Goal: Check status

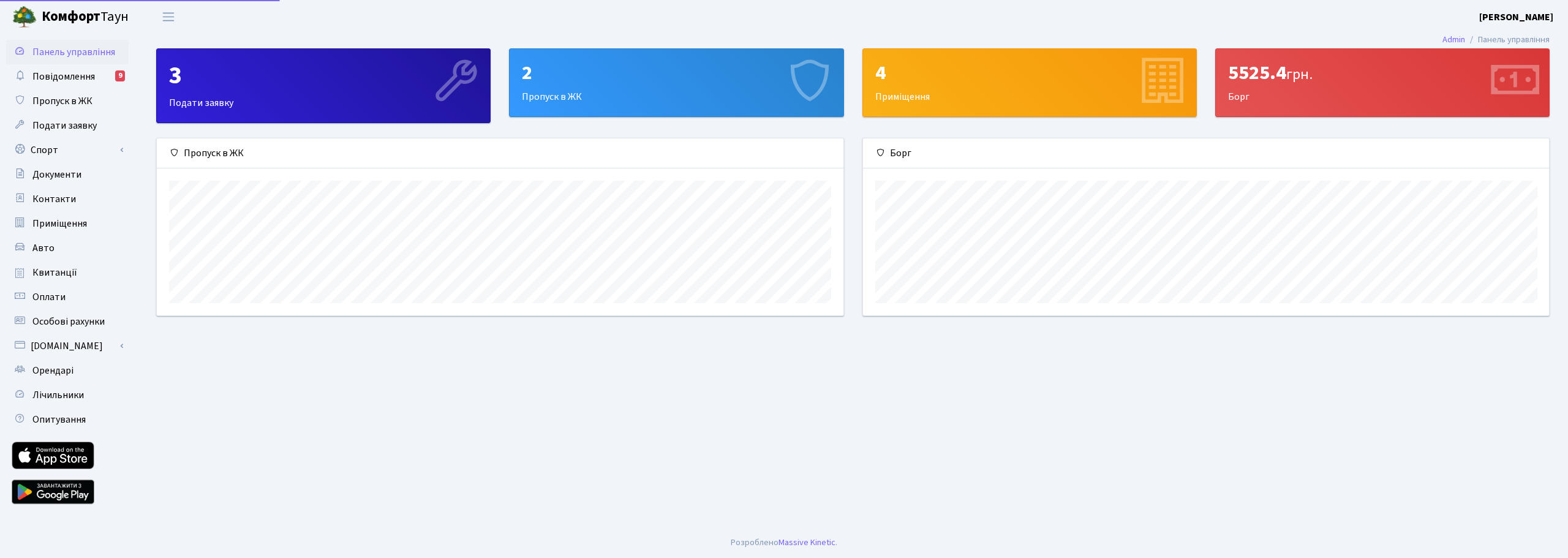
scroll to position [177, 686]
click at [65, 270] on span "Квитанції" at bounding box center [54, 272] width 44 height 14
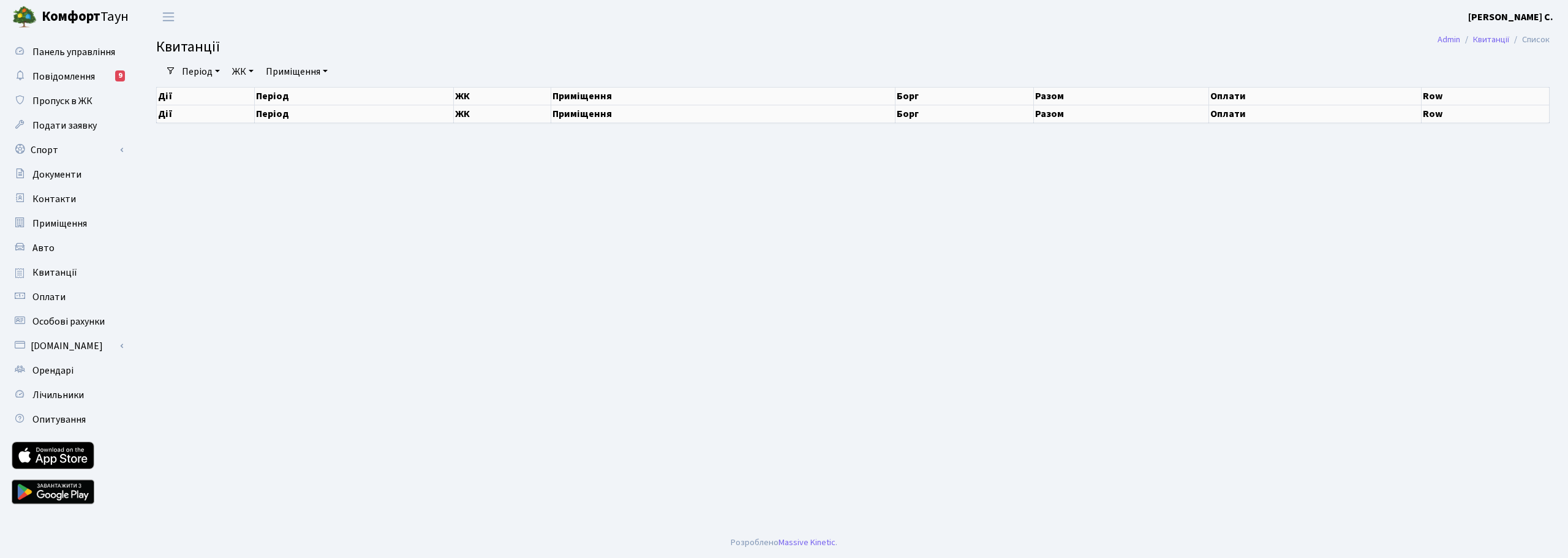
select select "25"
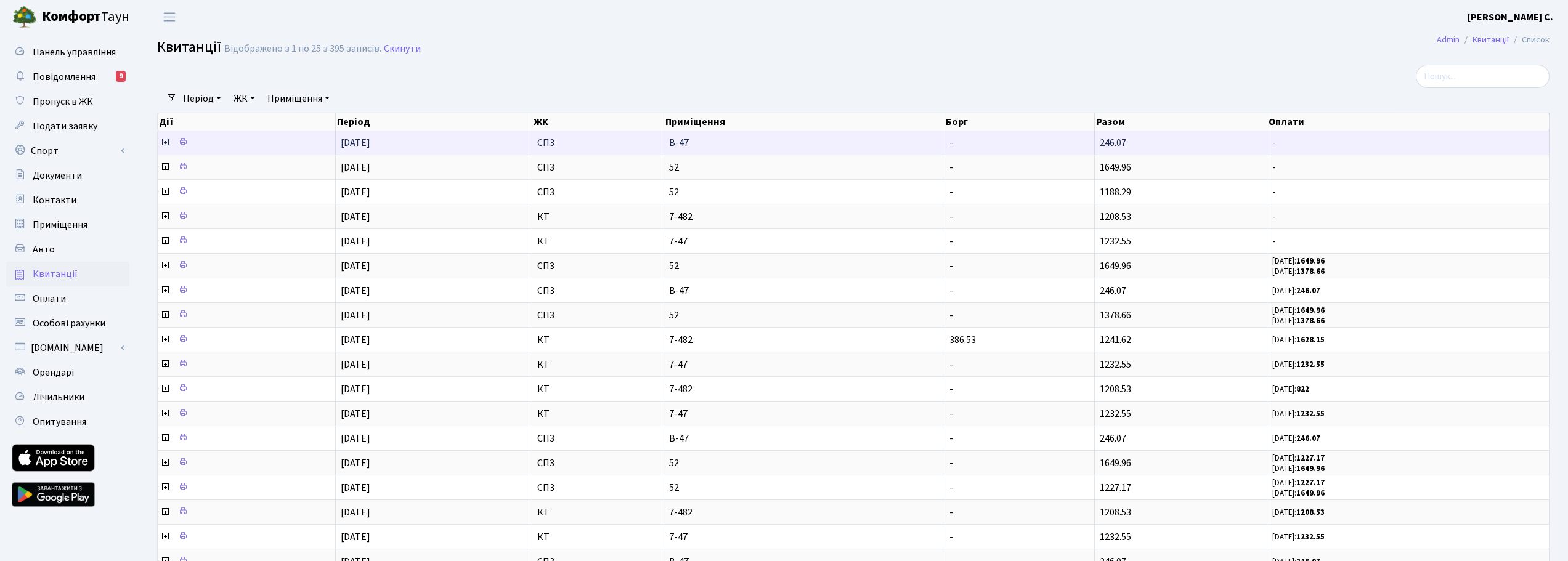
click at [760, 151] on td "В-47" at bounding box center [804, 143] width 280 height 24
click at [164, 141] on icon at bounding box center [165, 142] width 10 height 10
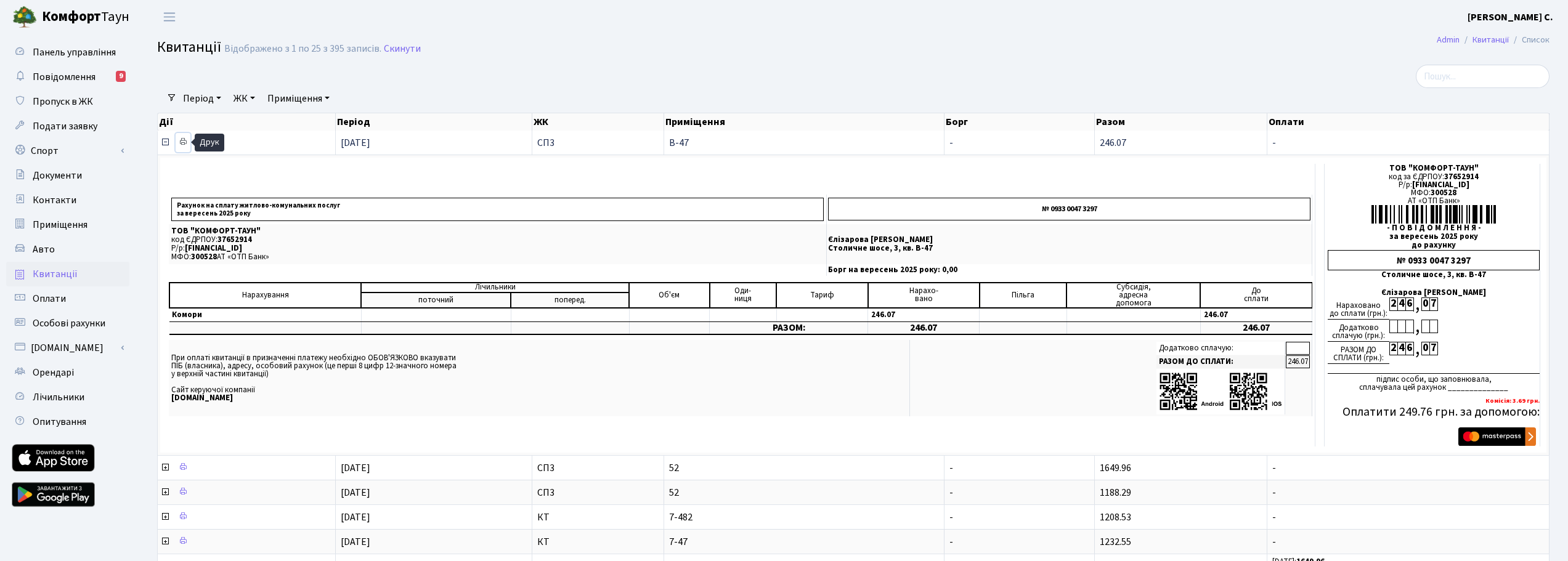
click at [182, 140] on icon at bounding box center [183, 141] width 8 height 8
click at [162, 144] on icon at bounding box center [165, 142] width 10 height 10
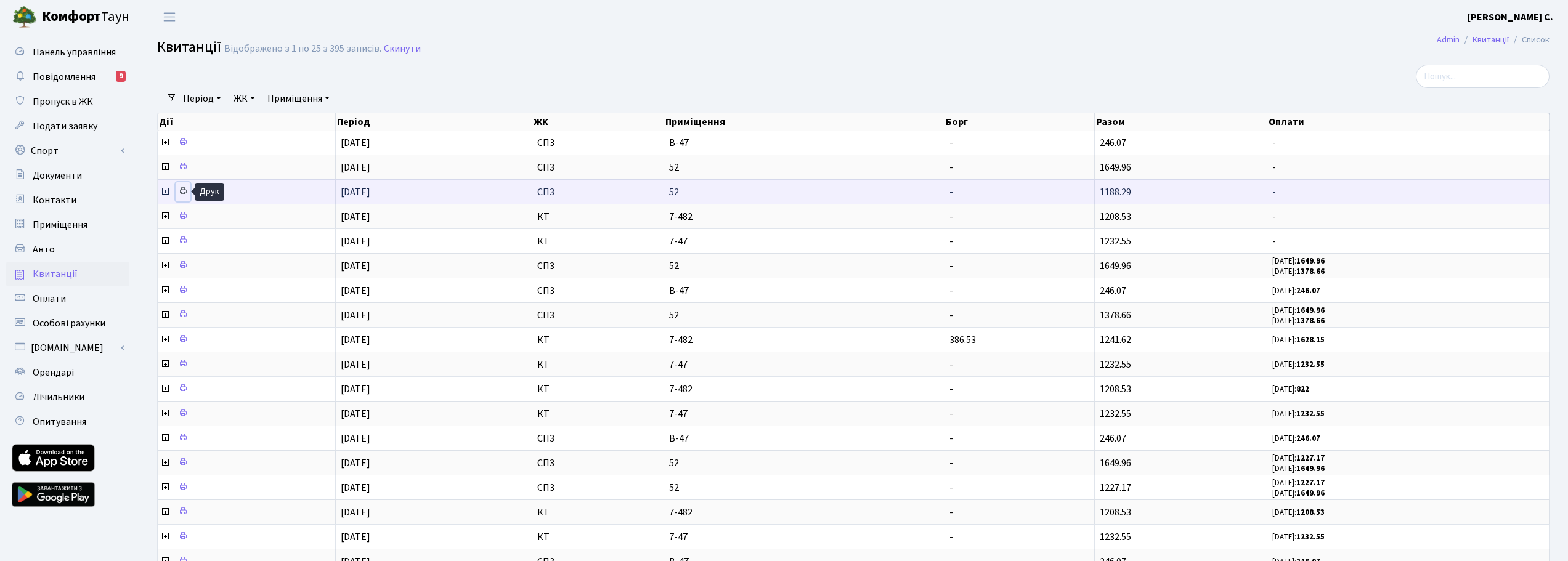
click at [183, 194] on icon at bounding box center [183, 190] width 8 height 8
